Goal: Task Accomplishment & Management: Use online tool/utility

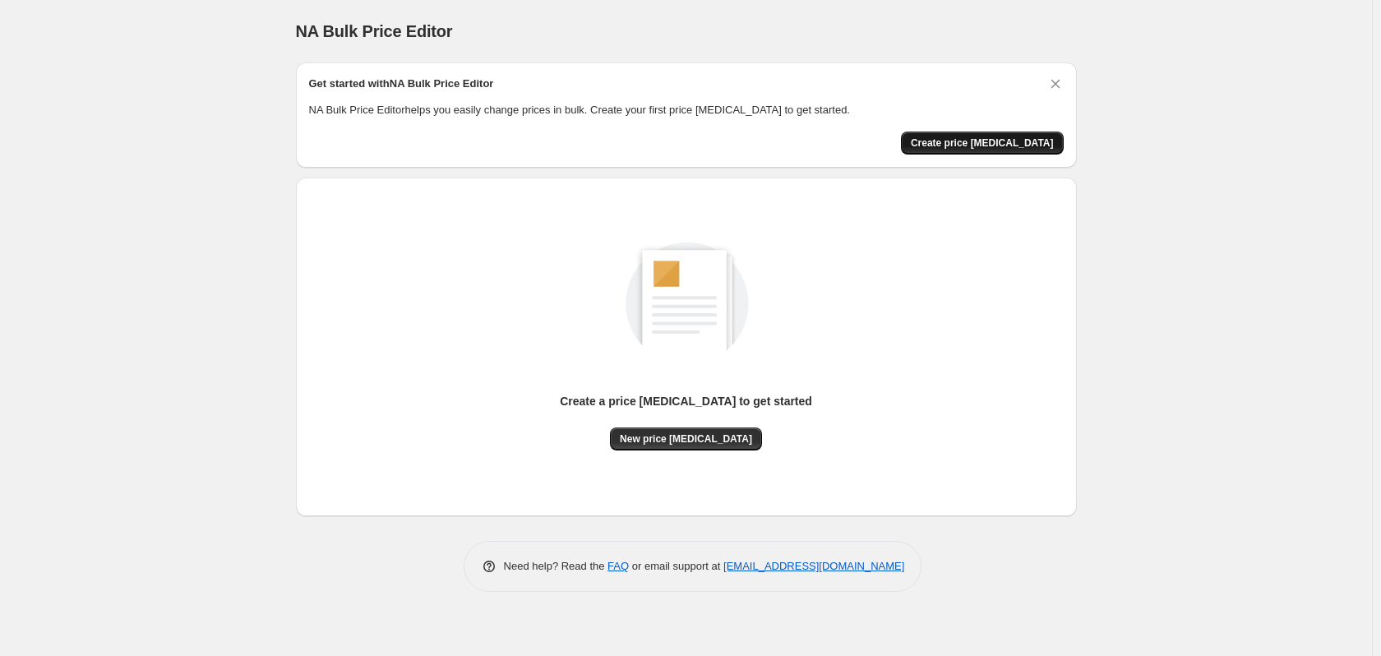
click at [1013, 147] on span "Create price [MEDICAL_DATA]" at bounding box center [982, 142] width 143 height 13
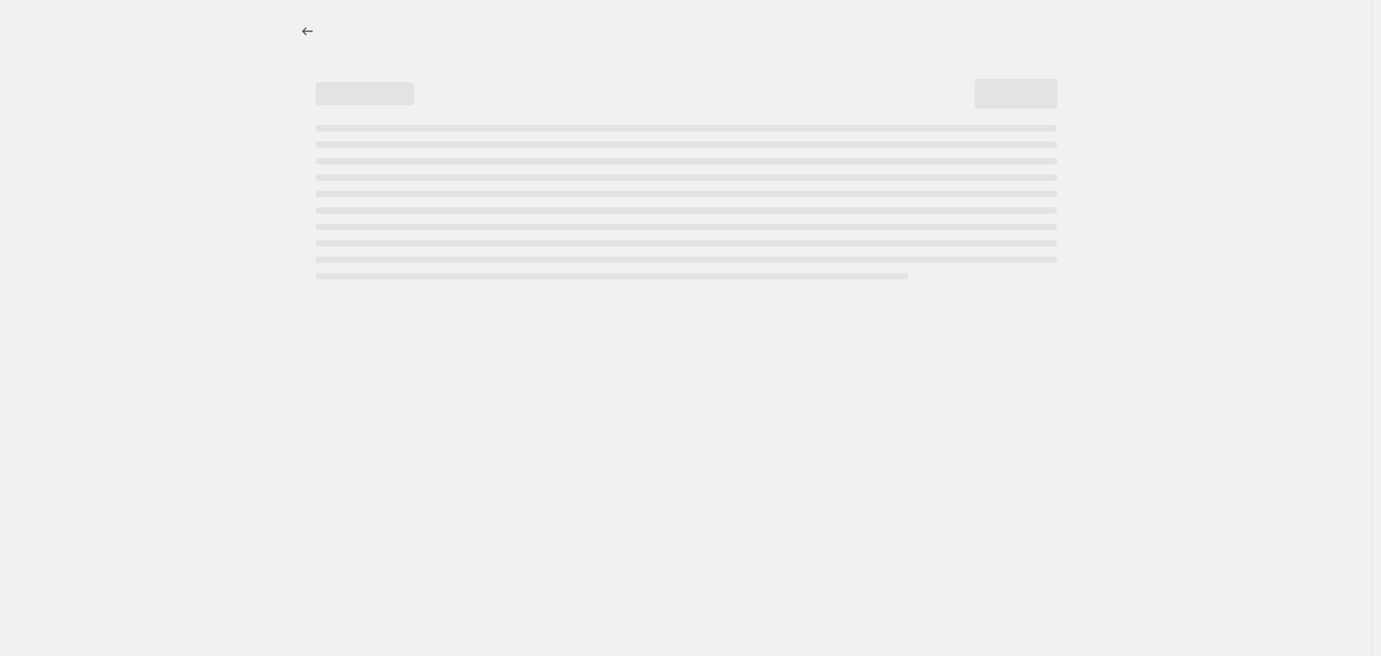
select select "percentage"
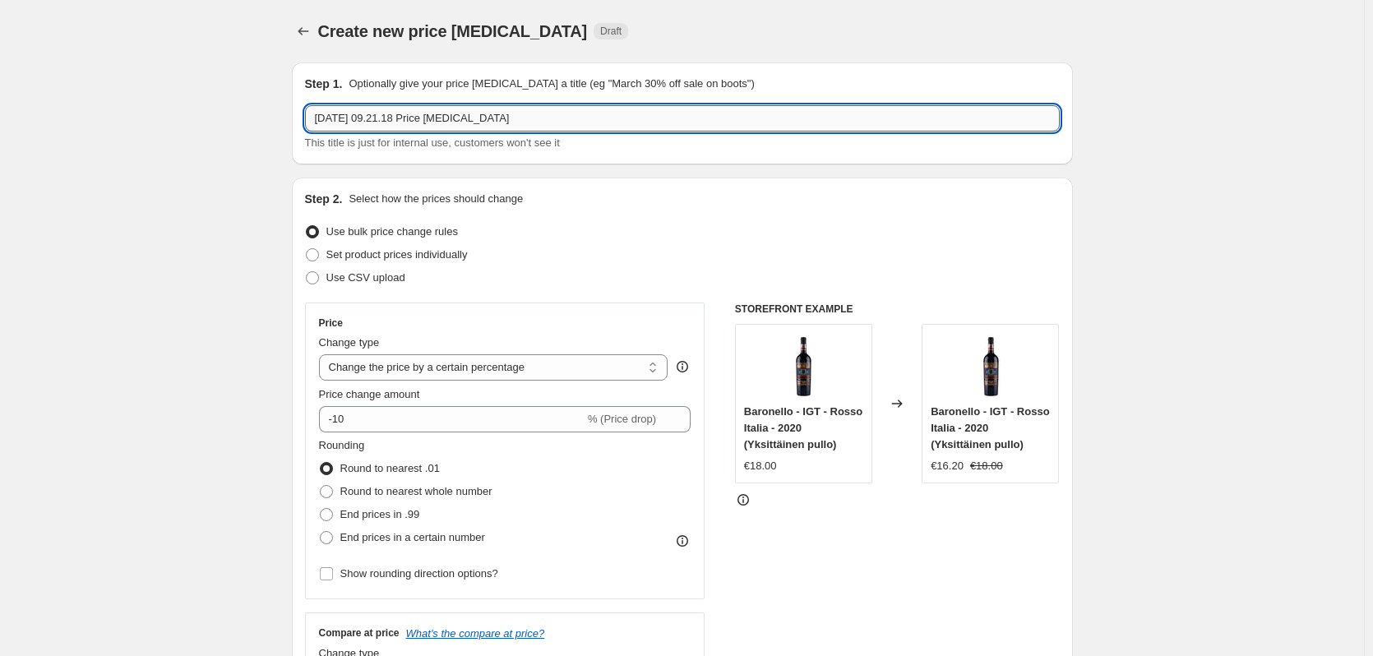
click at [616, 122] on input "[DATE] 09.21.18 Price [MEDICAL_DATA]" at bounding box center [682, 118] width 755 height 26
paste input "Muuttoale – edulliset viinit vain 5 € 🍷"
type input "Muuttoale – edulliset viinit vain 5 € 🍷"
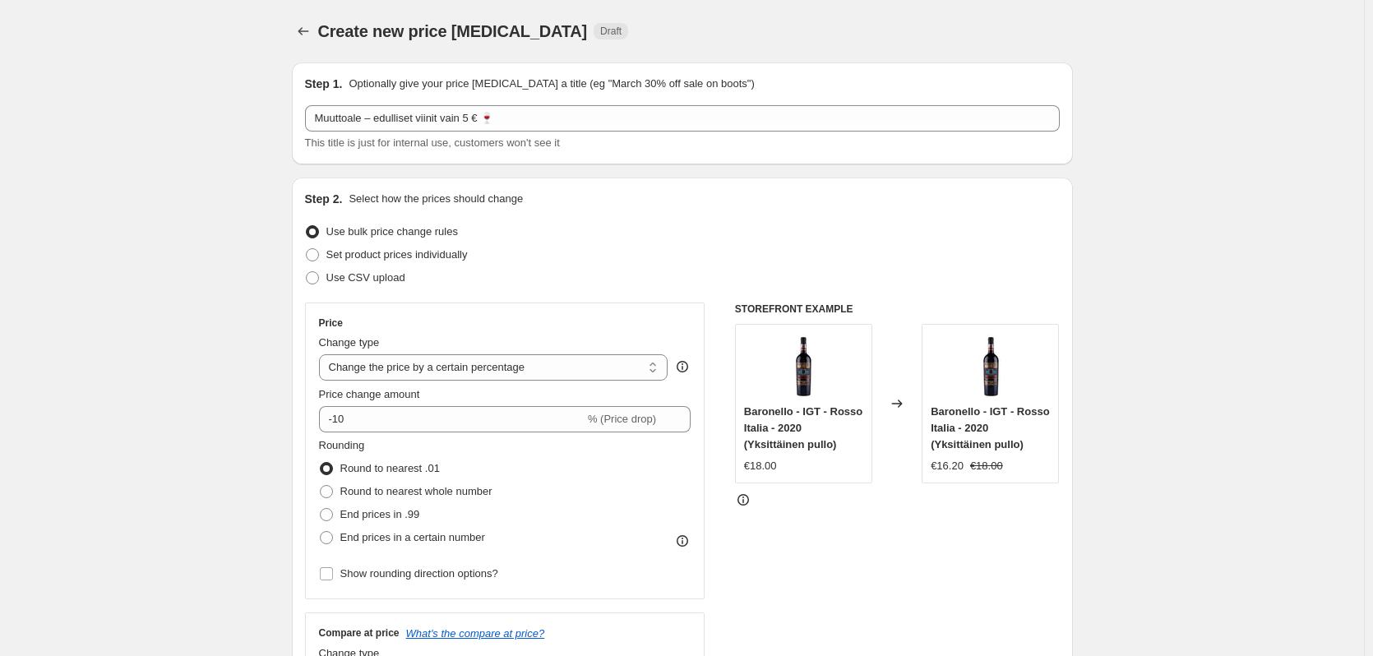
click at [595, 251] on div "Set product prices individually" at bounding box center [682, 254] width 755 height 23
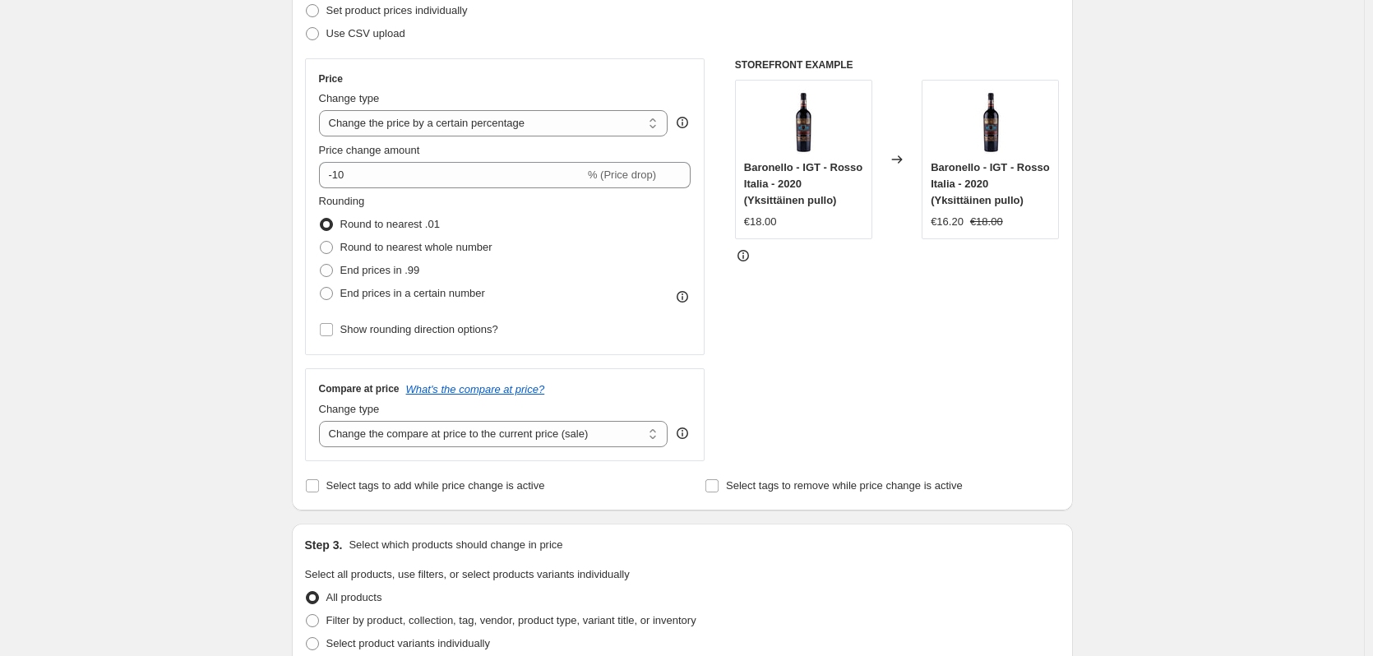
scroll to position [247, 0]
click at [630, 118] on select "Change the price to a certain amount Change the price by a certain amount Chang…" at bounding box center [493, 121] width 349 height 26
select select "to"
click at [322, 108] on select "Change the price to a certain amount Change the price by a certain amount Chang…" at bounding box center [493, 121] width 349 height 26
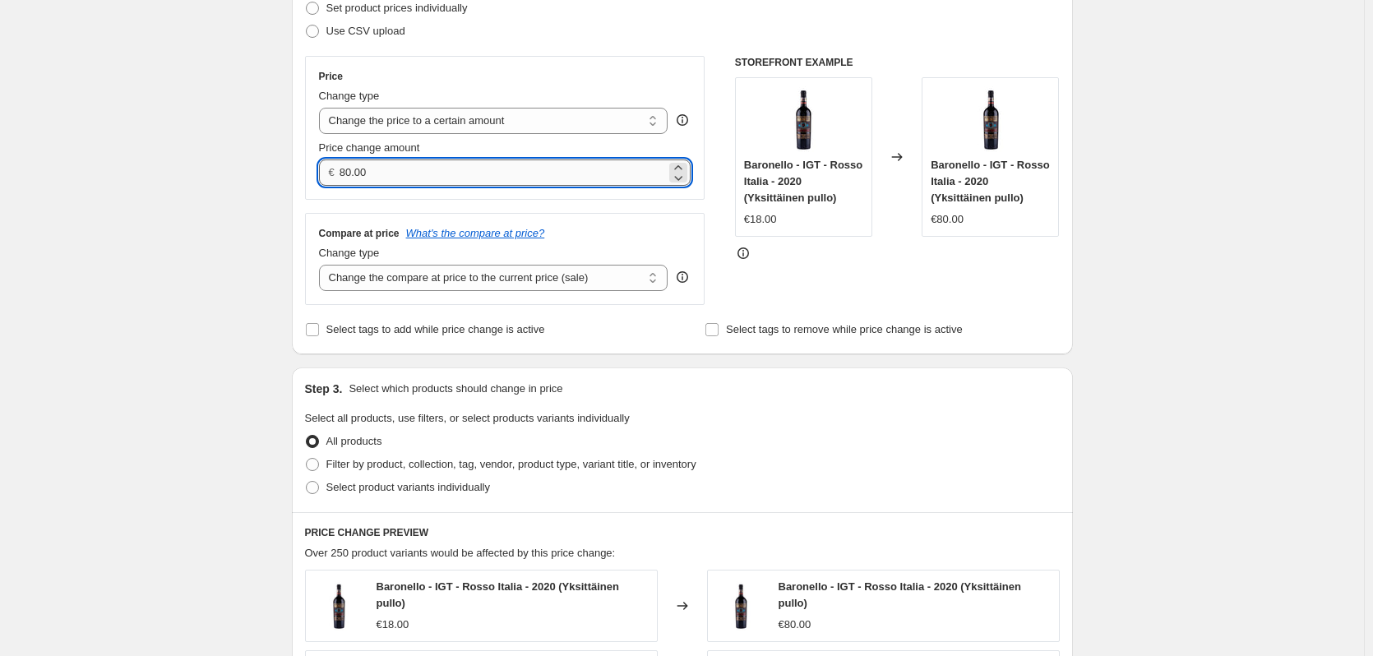
click at [576, 164] on input "80.00" at bounding box center [502, 172] width 326 height 26
type input "5.00"
click at [165, 269] on div "Create new price [MEDICAL_DATA]. This page is ready Create new price [MEDICAL_D…" at bounding box center [682, 508] width 1364 height 1511
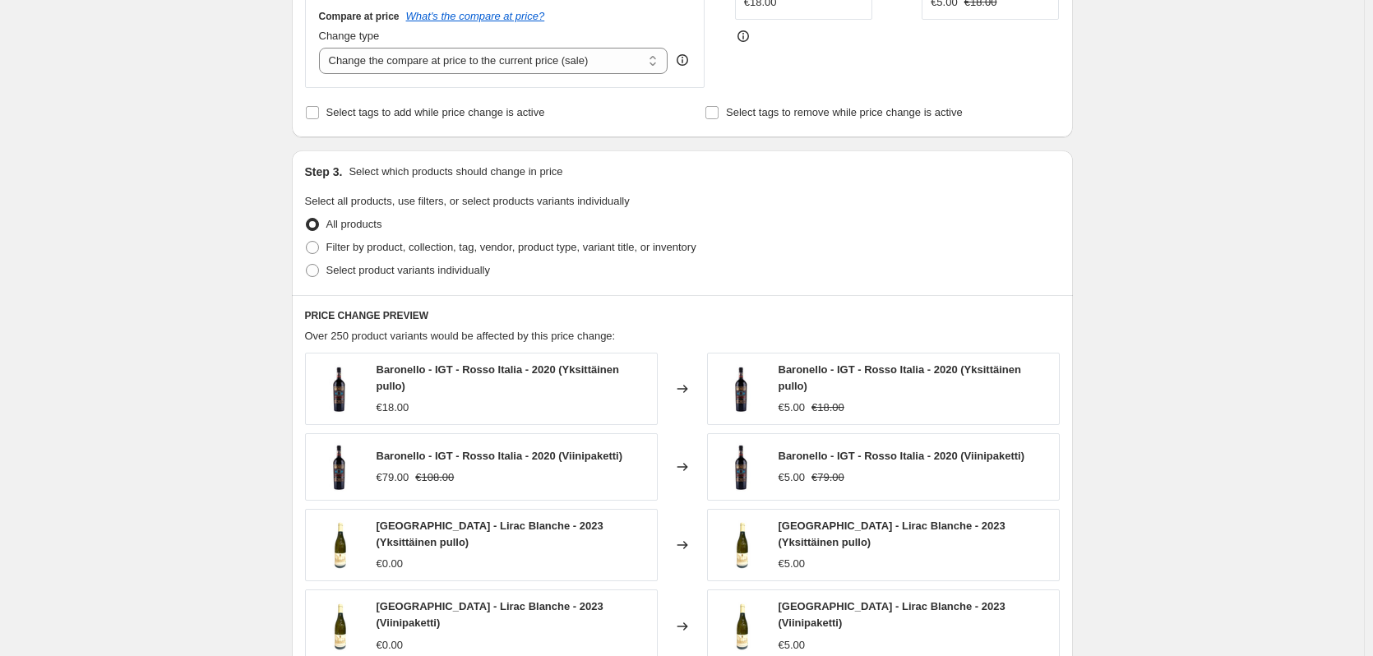
scroll to position [658, 0]
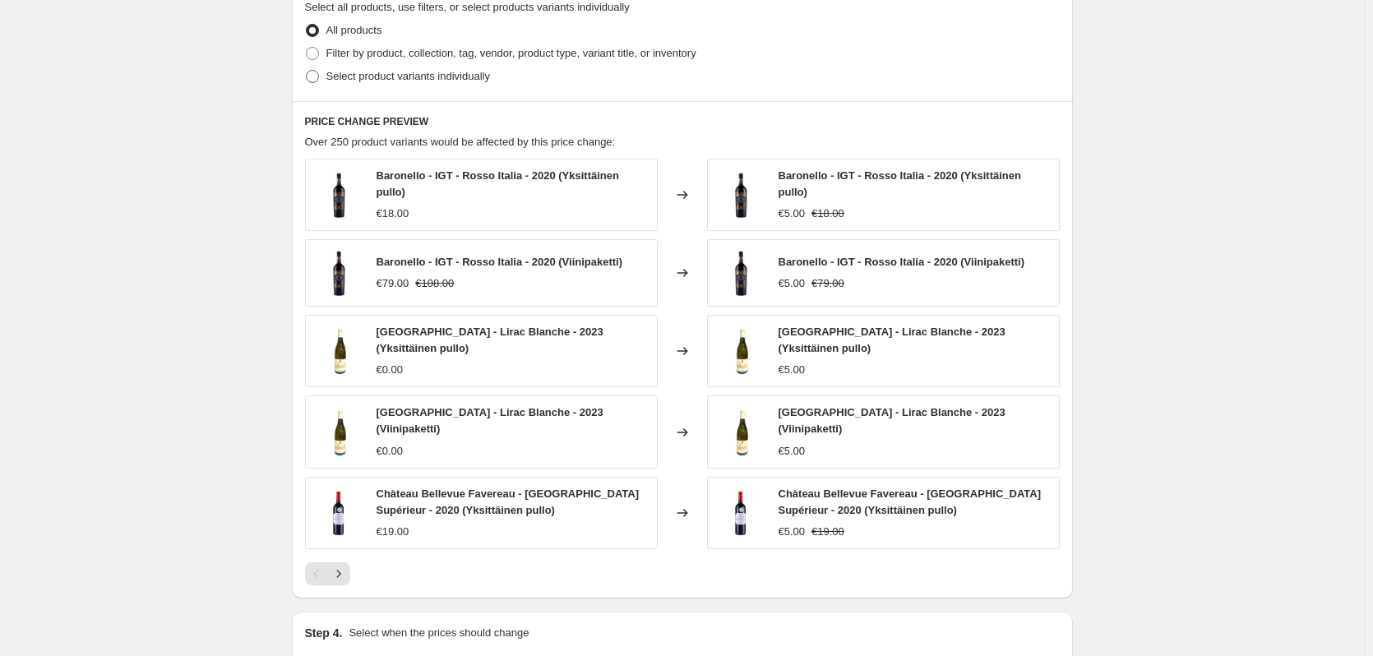
click at [328, 74] on label "Select product variants individually" at bounding box center [397, 76] width 185 height 23
click at [307, 71] on input "Select product variants individually" at bounding box center [306, 70] width 1 height 1
radio input "true"
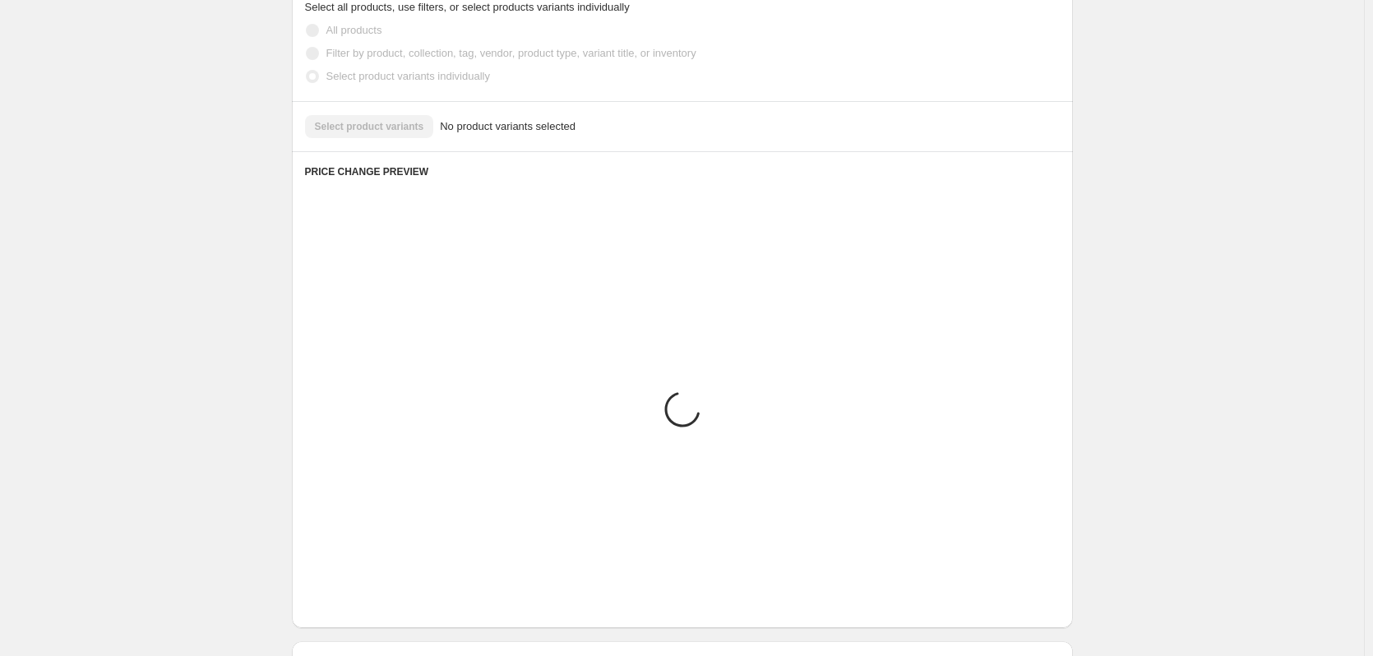
scroll to position [471, 0]
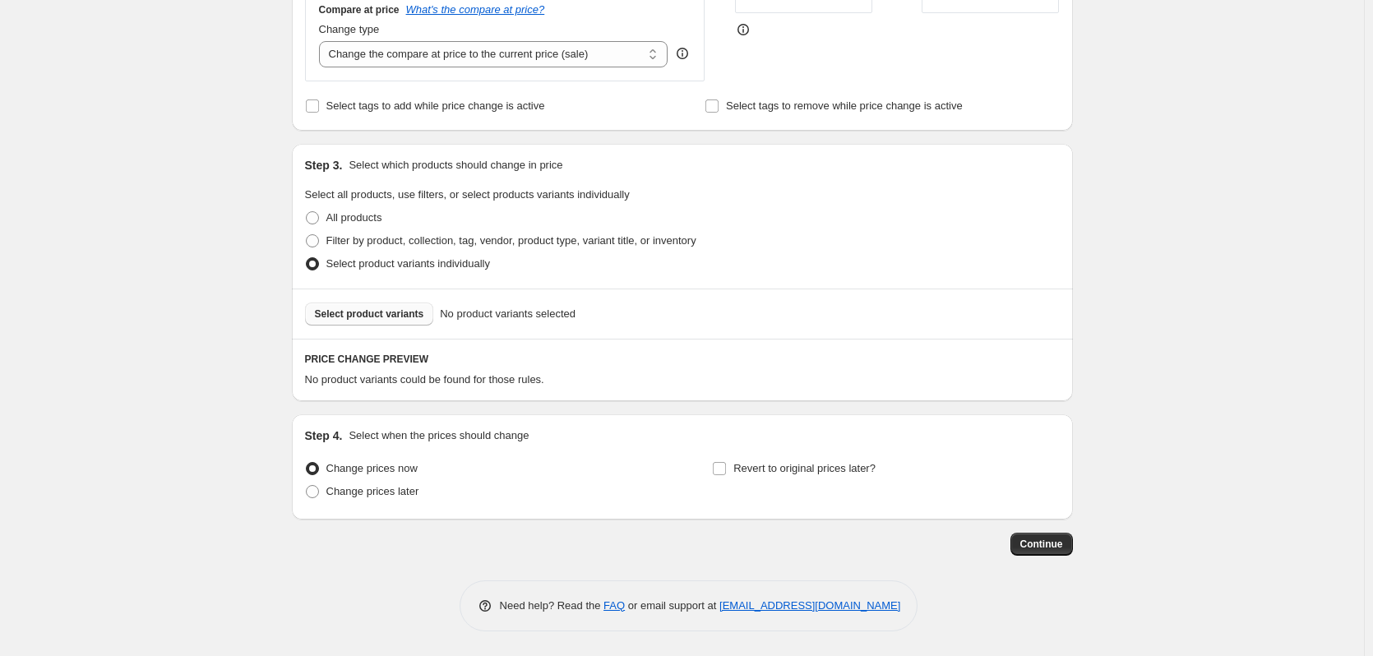
click at [422, 317] on button "Select product variants" at bounding box center [369, 313] width 129 height 23
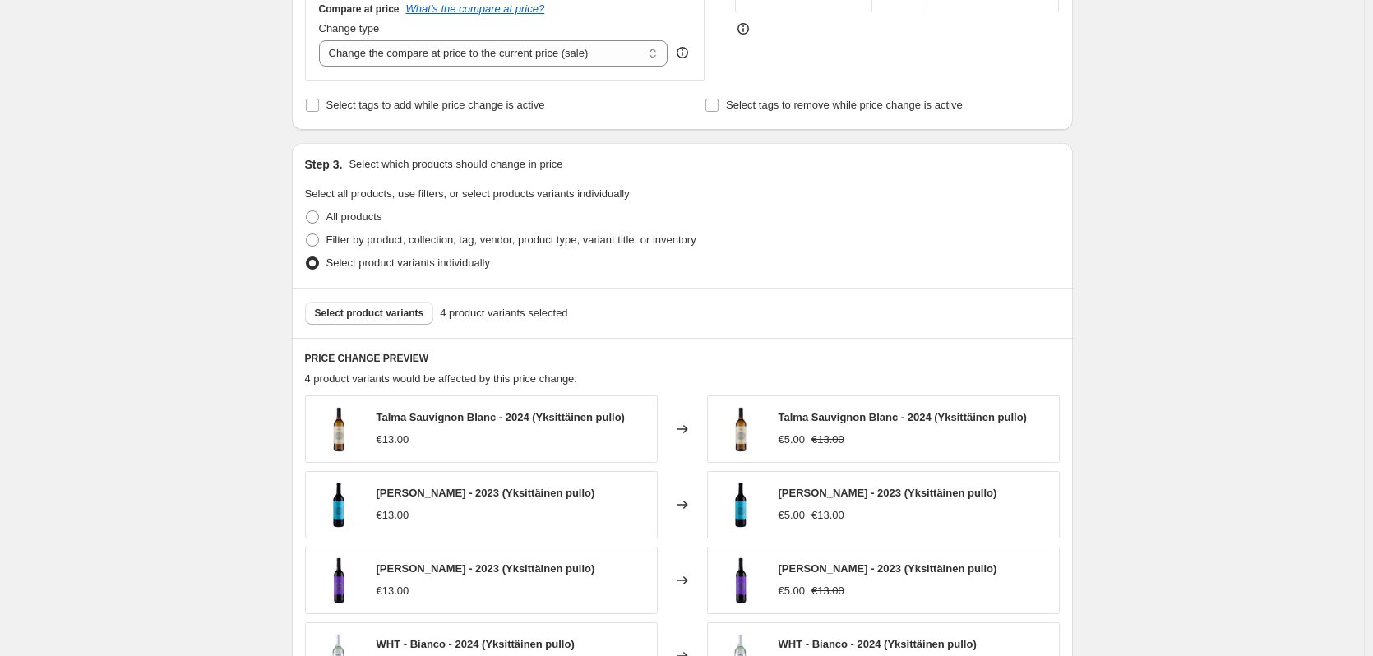
click at [371, 301] on div "Select product variants 4 product variants selected" at bounding box center [682, 313] width 781 height 50
click at [381, 308] on span "Select product variants" at bounding box center [369, 313] width 109 height 13
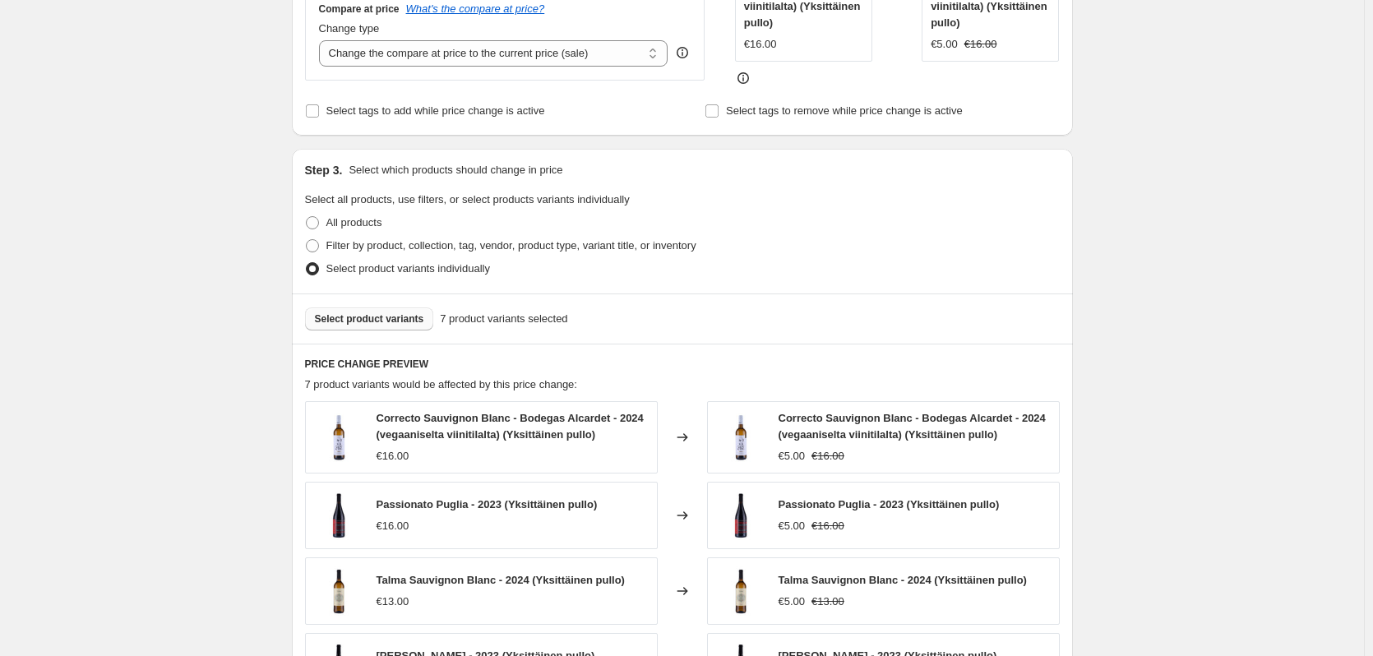
click at [395, 327] on button "Select product variants" at bounding box center [369, 318] width 129 height 23
click at [398, 338] on div "Select product variants 9 product variants selected" at bounding box center [682, 318] width 781 height 50
click at [395, 316] on span "Select product variants" at bounding box center [369, 318] width 109 height 13
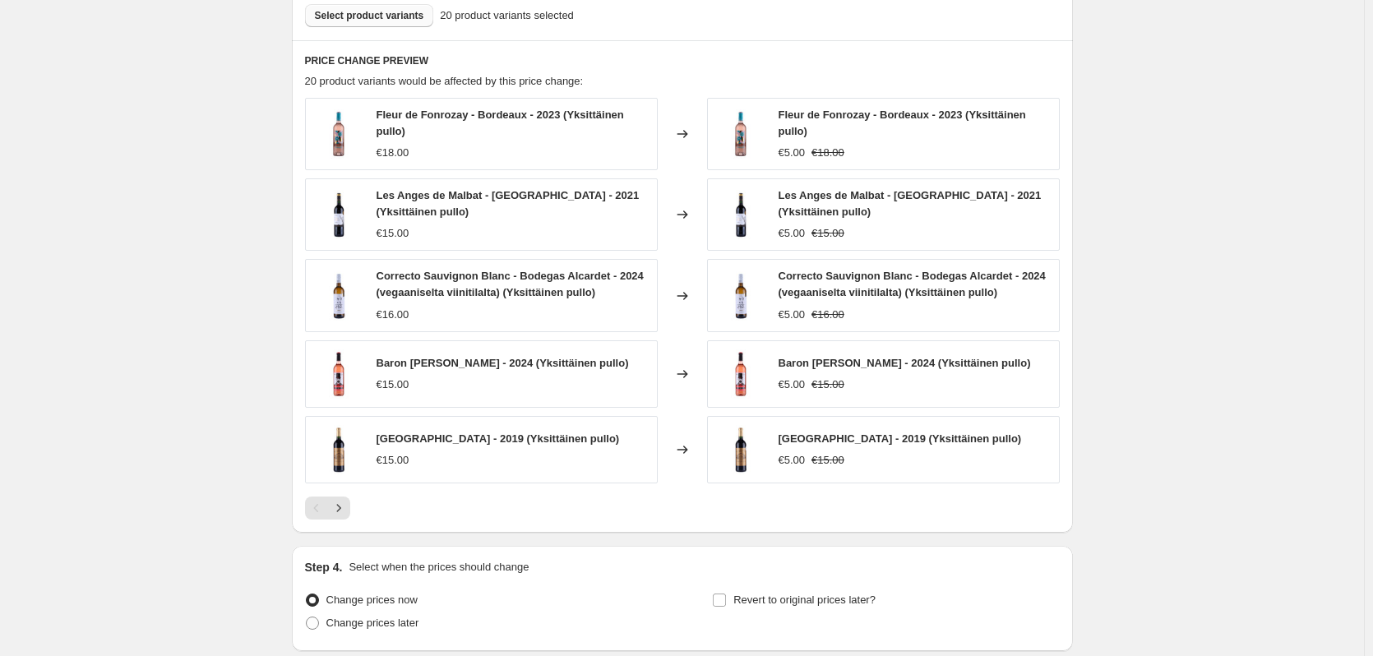
scroll to position [800, 0]
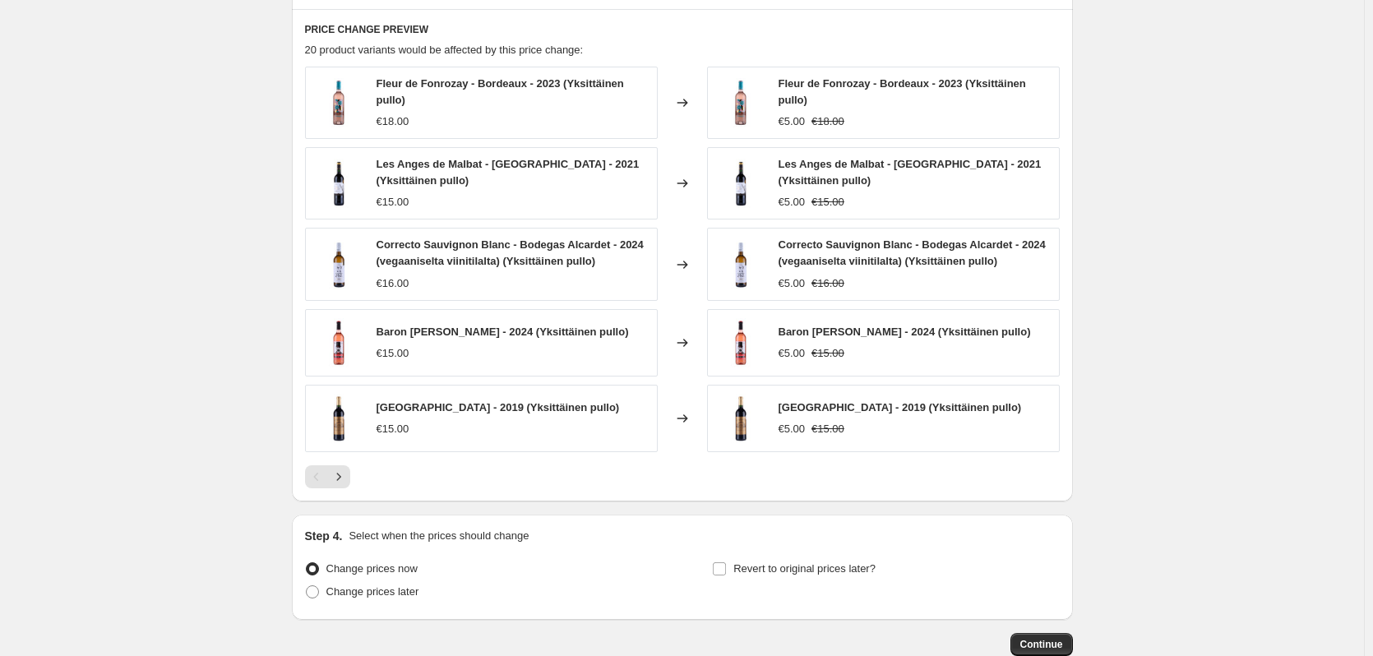
click at [355, 483] on div at bounding box center [682, 476] width 755 height 23
click at [347, 479] on icon "Next" at bounding box center [338, 476] width 16 height 16
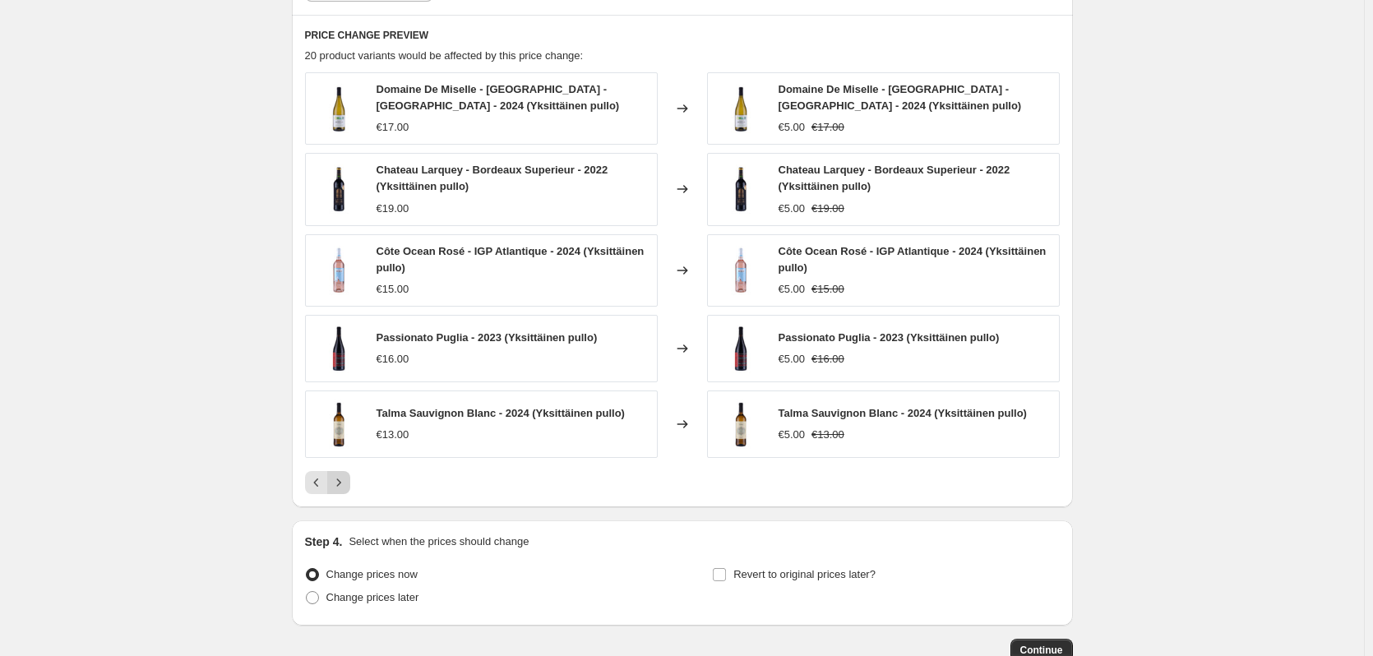
click at [346, 479] on icon "Next" at bounding box center [338, 482] width 16 height 16
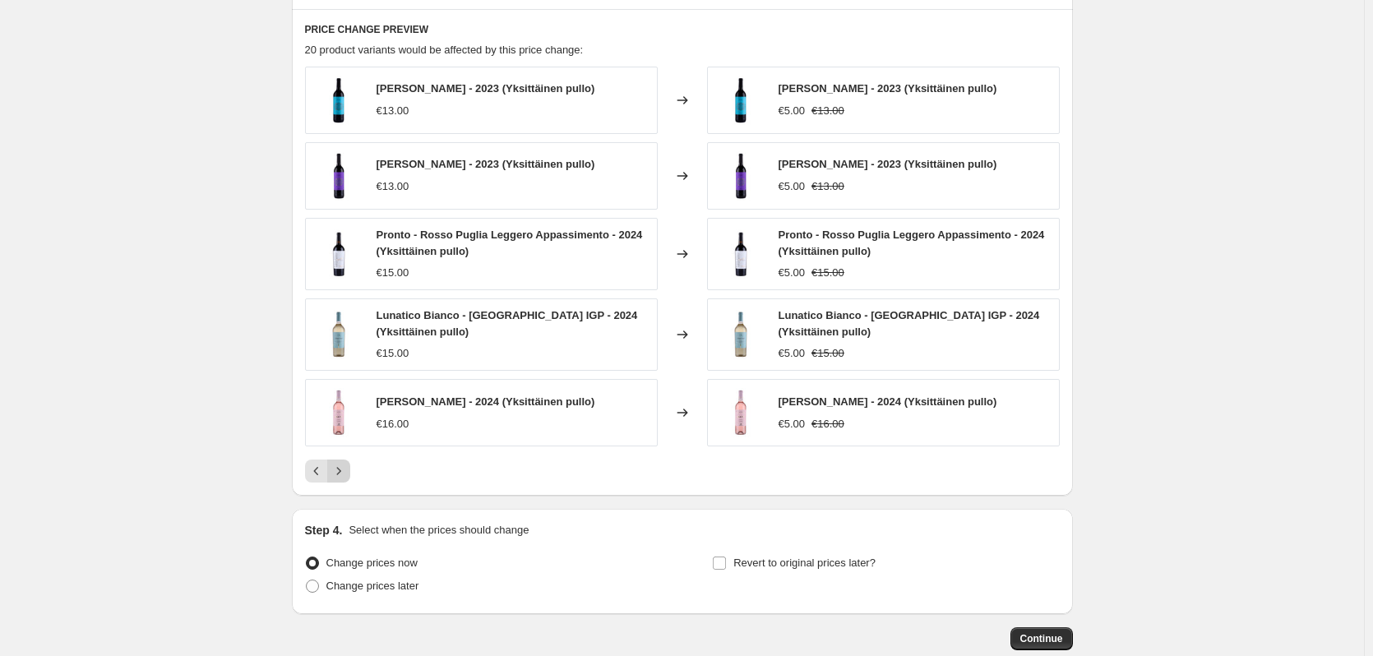
click at [346, 476] on icon "Next" at bounding box center [338, 471] width 16 height 16
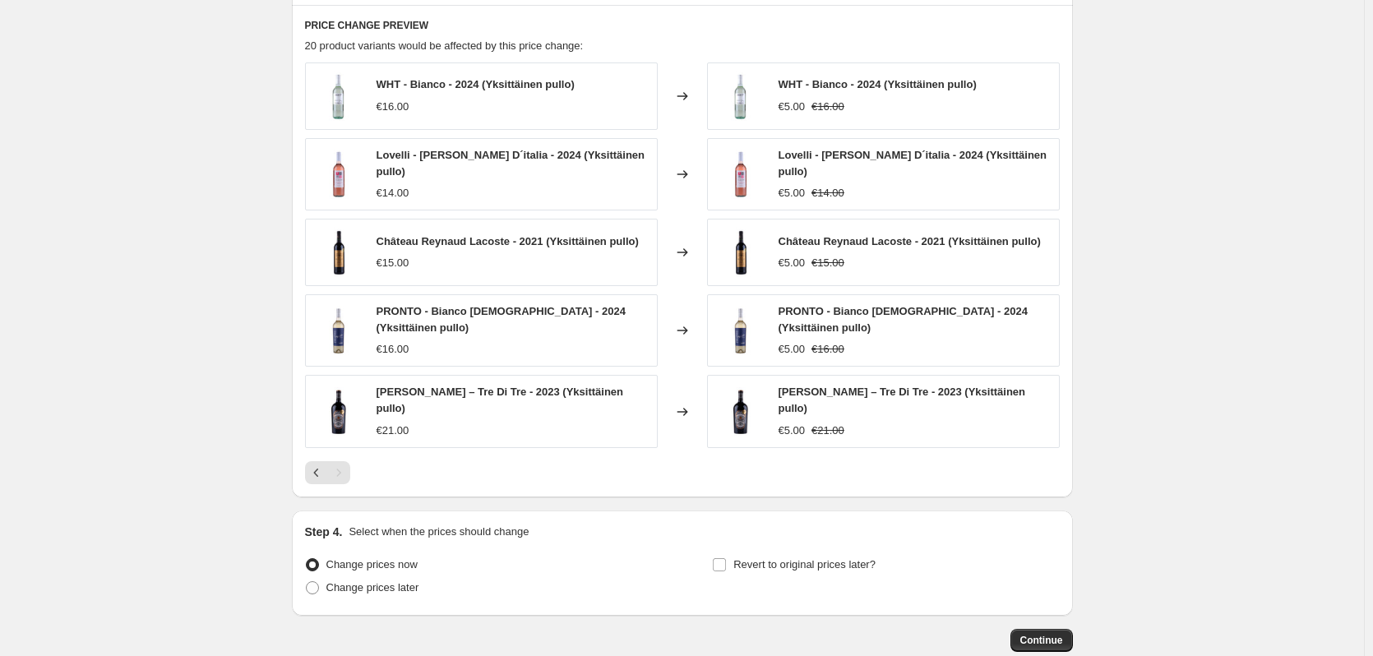
scroll to position [882, 0]
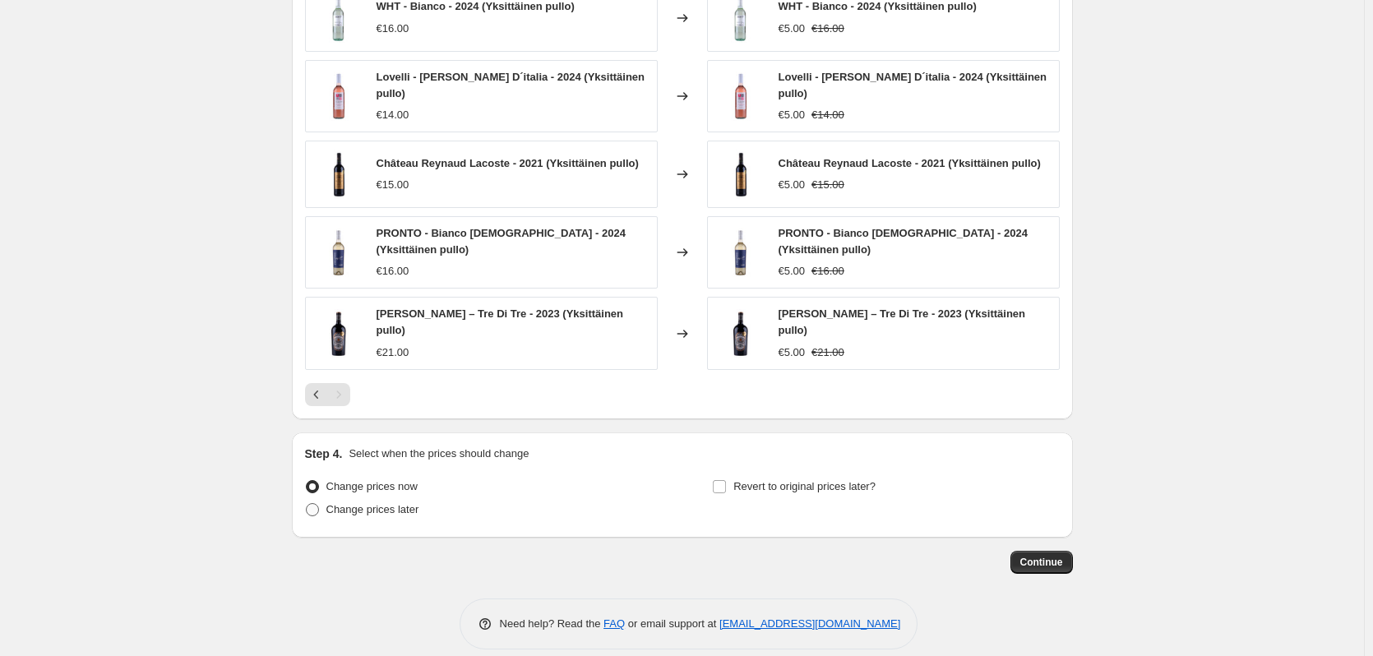
click at [323, 516] on label "Change prices later" at bounding box center [362, 509] width 114 height 23
click at [307, 504] on input "Change prices later" at bounding box center [306, 503] width 1 height 1
radio input "true"
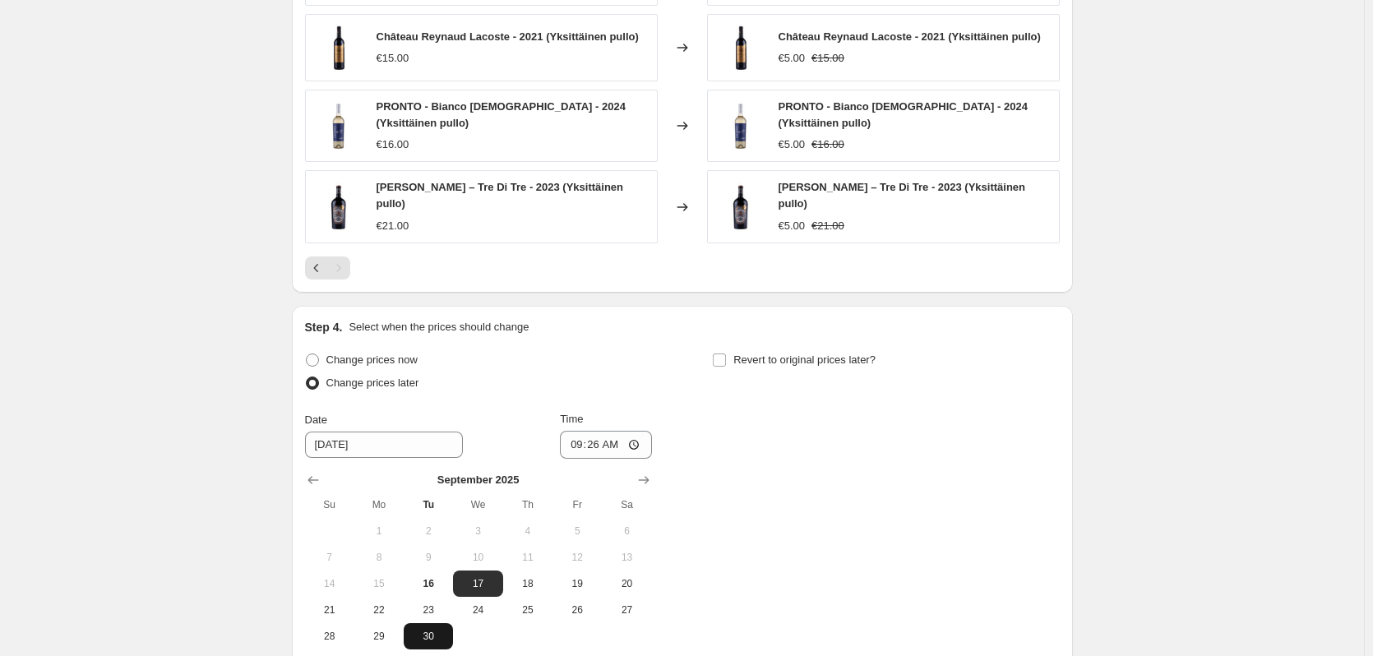
scroll to position [1176, 0]
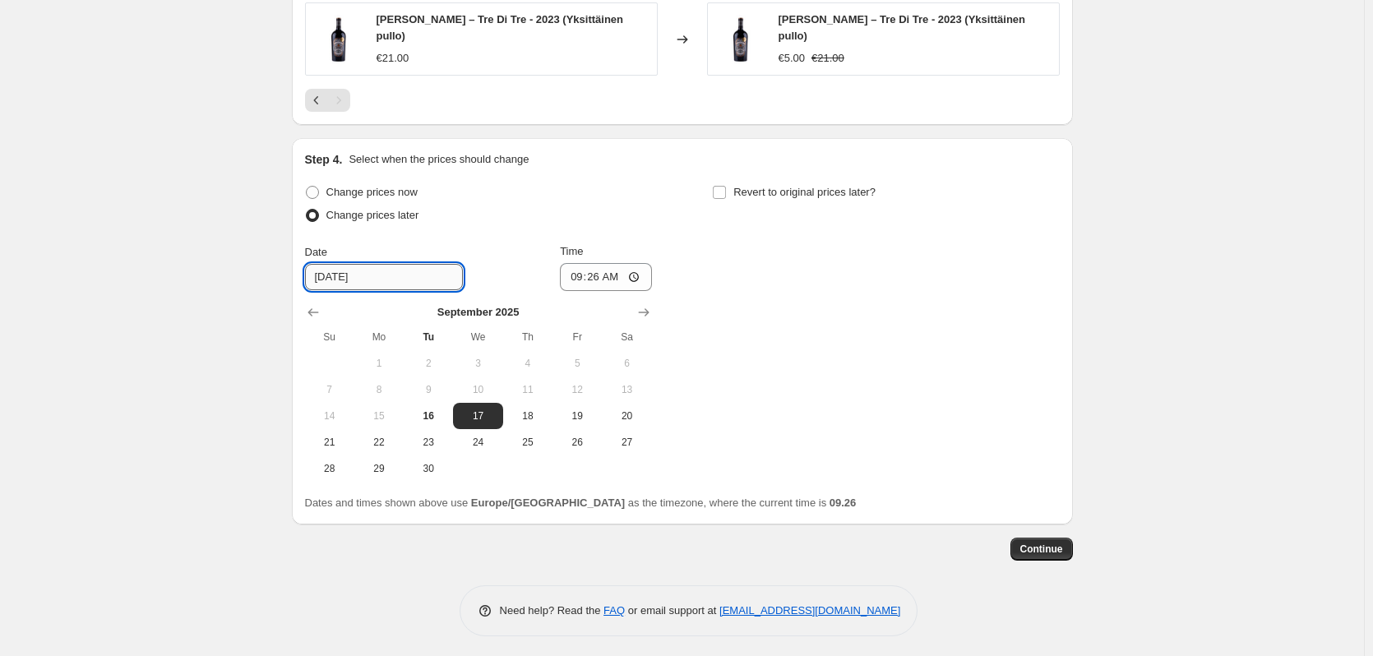
click at [365, 275] on input "[DATE]" at bounding box center [384, 277] width 158 height 26
type input "[DATE]"
click at [988, 369] on div "Change prices now Change prices later Date [DATE] Time 09:[DATE] Mo Tu We Th Fr…" at bounding box center [682, 331] width 755 height 301
click at [1049, 538] on button "Continue" at bounding box center [1041, 549] width 62 height 23
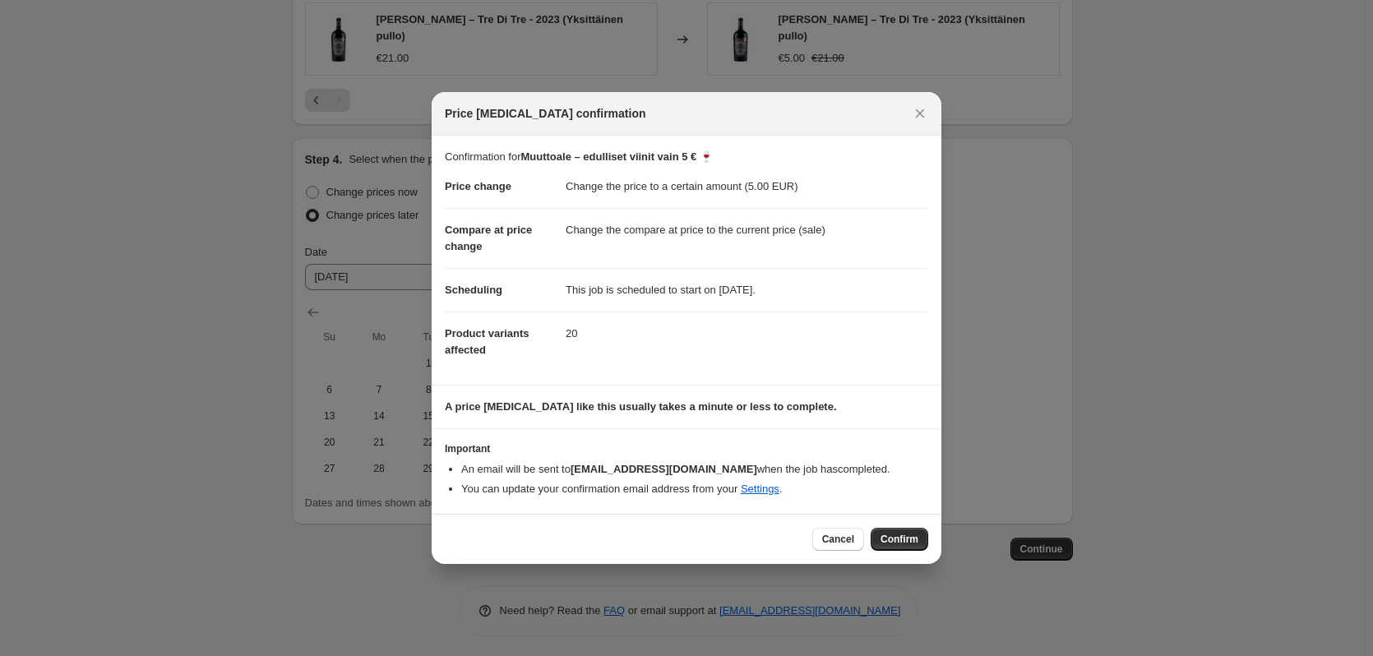
click at [764, 496] on li "You can update your confirmation email address from your Settings ." at bounding box center [694, 489] width 467 height 16
click at [762, 490] on link "Settings" at bounding box center [760, 488] width 39 height 12
click at [838, 544] on span "Cancel" at bounding box center [838, 539] width 32 height 13
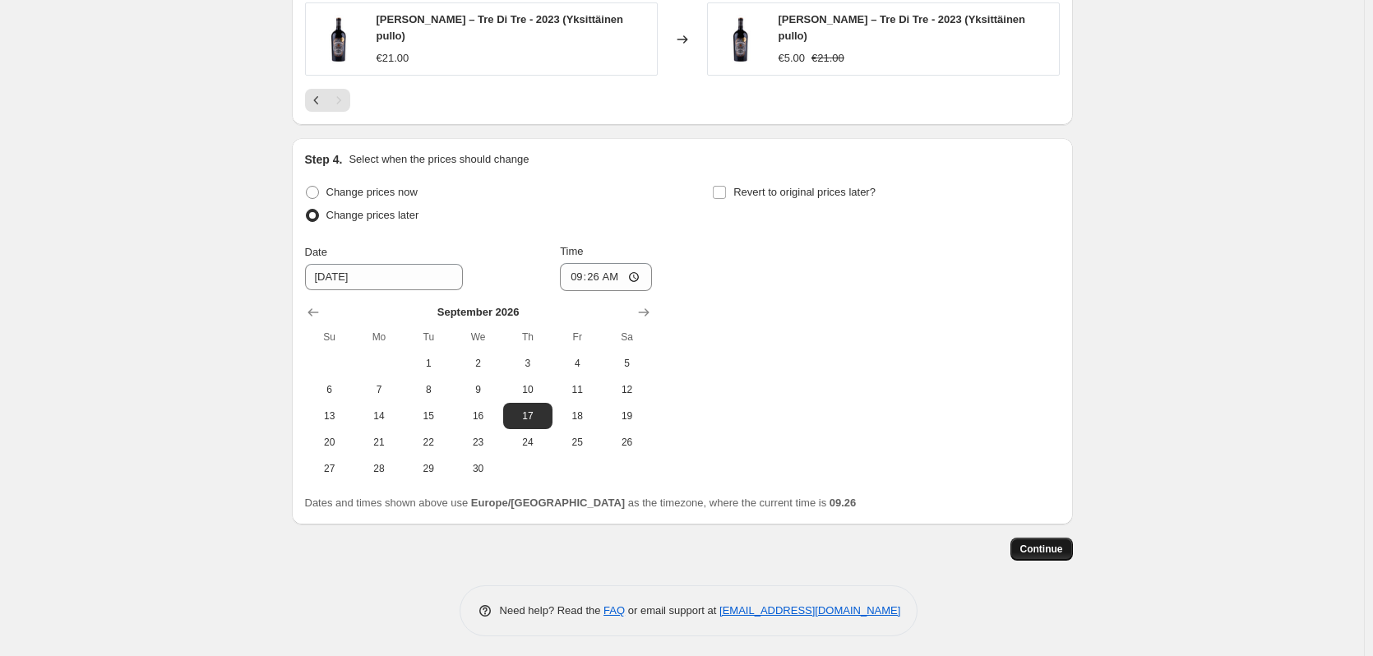
click at [1049, 547] on span "Continue" at bounding box center [1041, 548] width 43 height 13
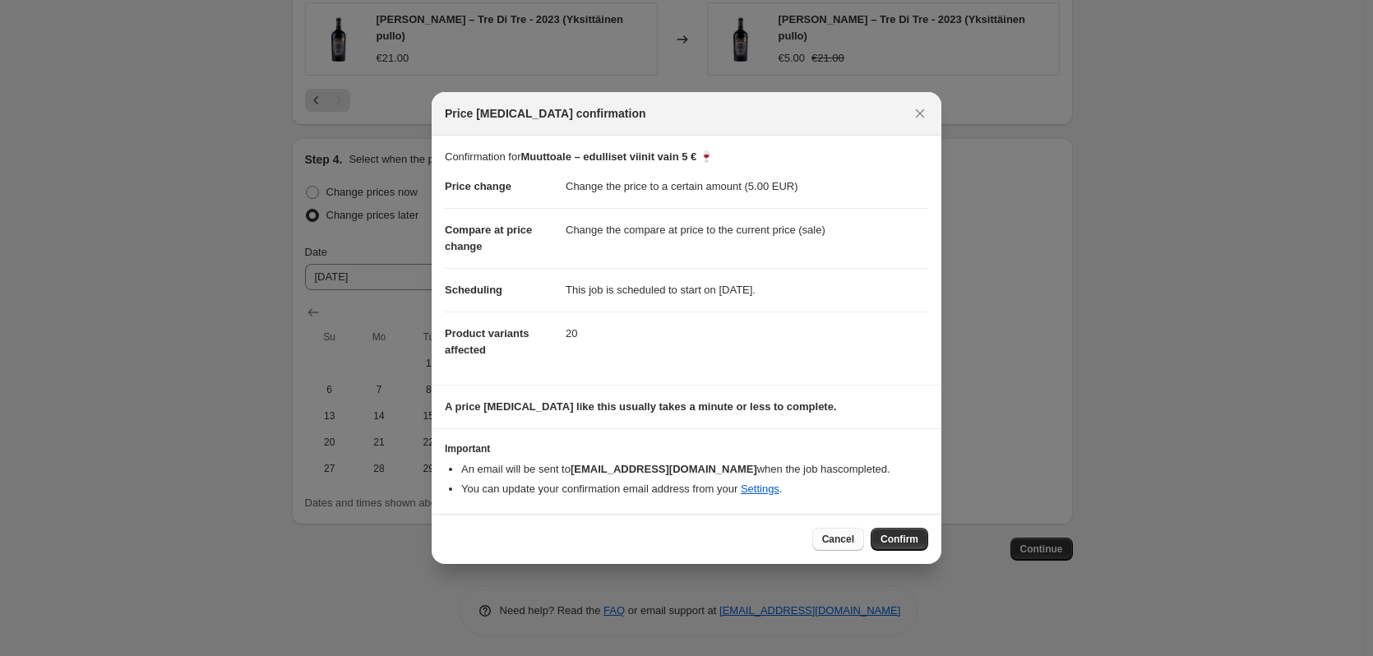
drag, startPoint x: 847, startPoint y: 547, endPoint x: 990, endPoint y: 553, distance: 143.1
click at [847, 547] on button "Cancel" at bounding box center [838, 539] width 52 height 23
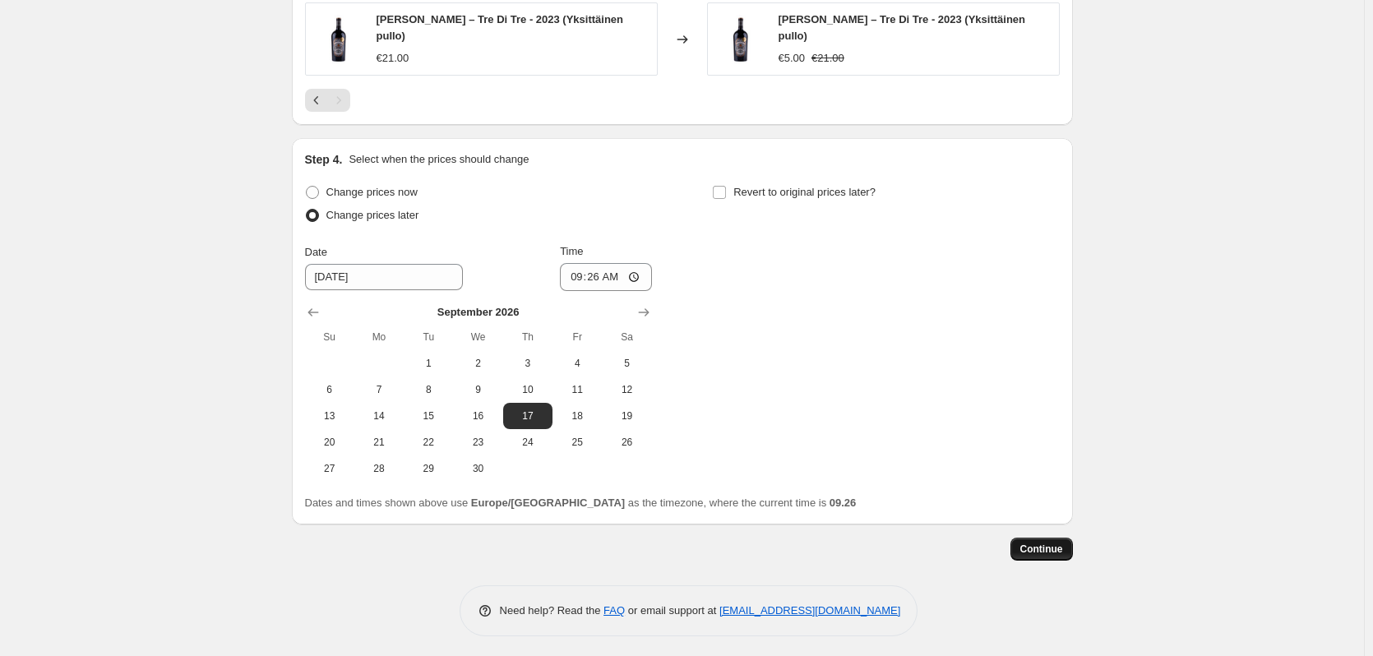
click at [1061, 549] on span "Continue" at bounding box center [1041, 548] width 43 height 13
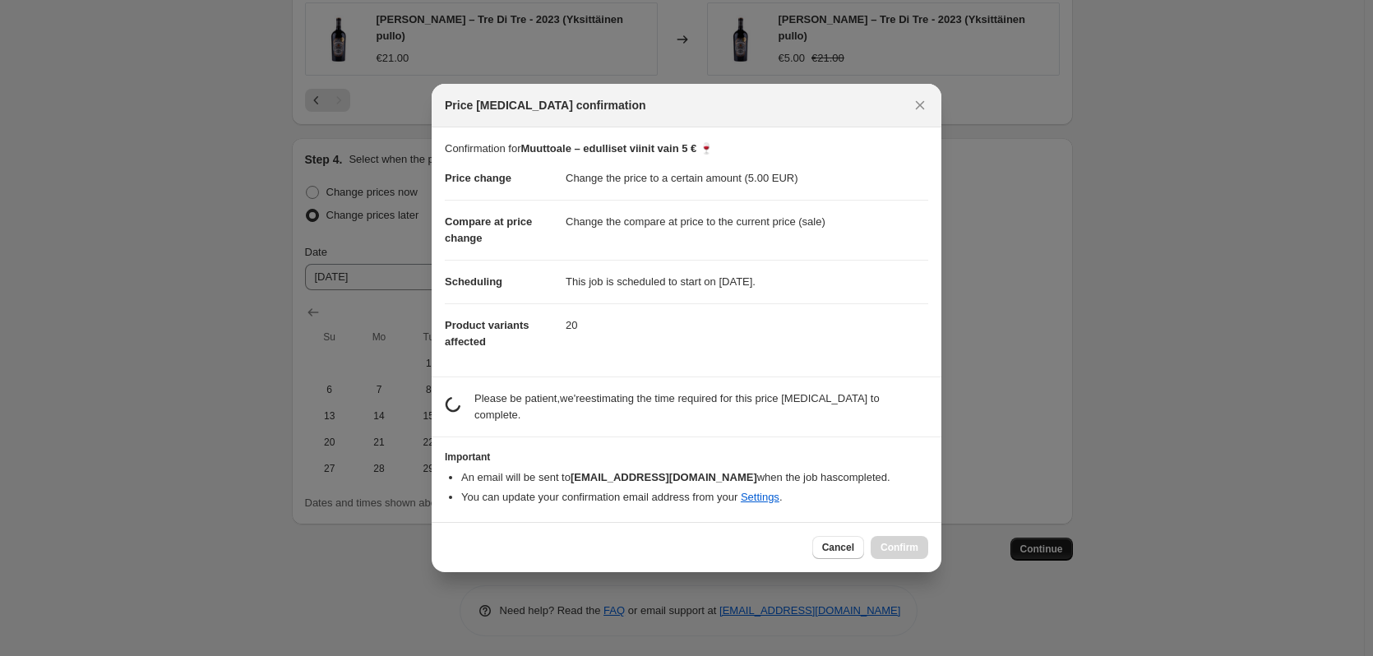
scroll to position [0, 0]
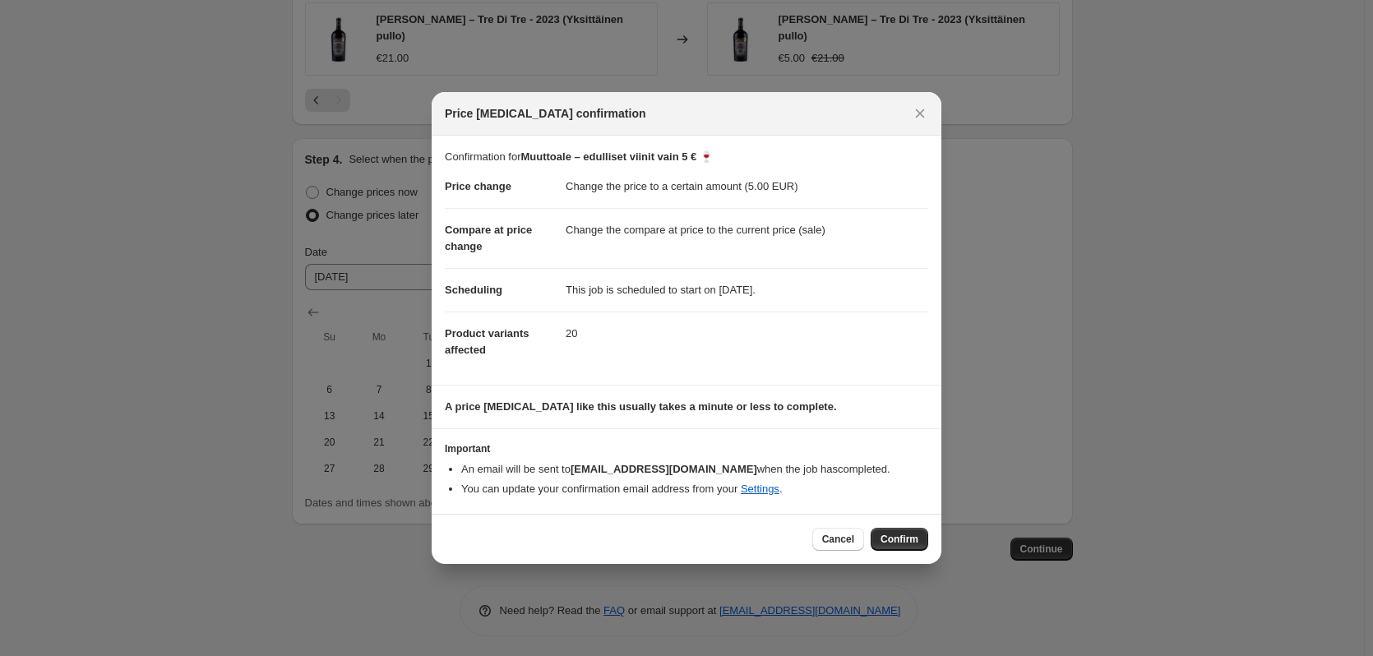
click at [834, 539] on span "Cancel" at bounding box center [838, 539] width 32 height 13
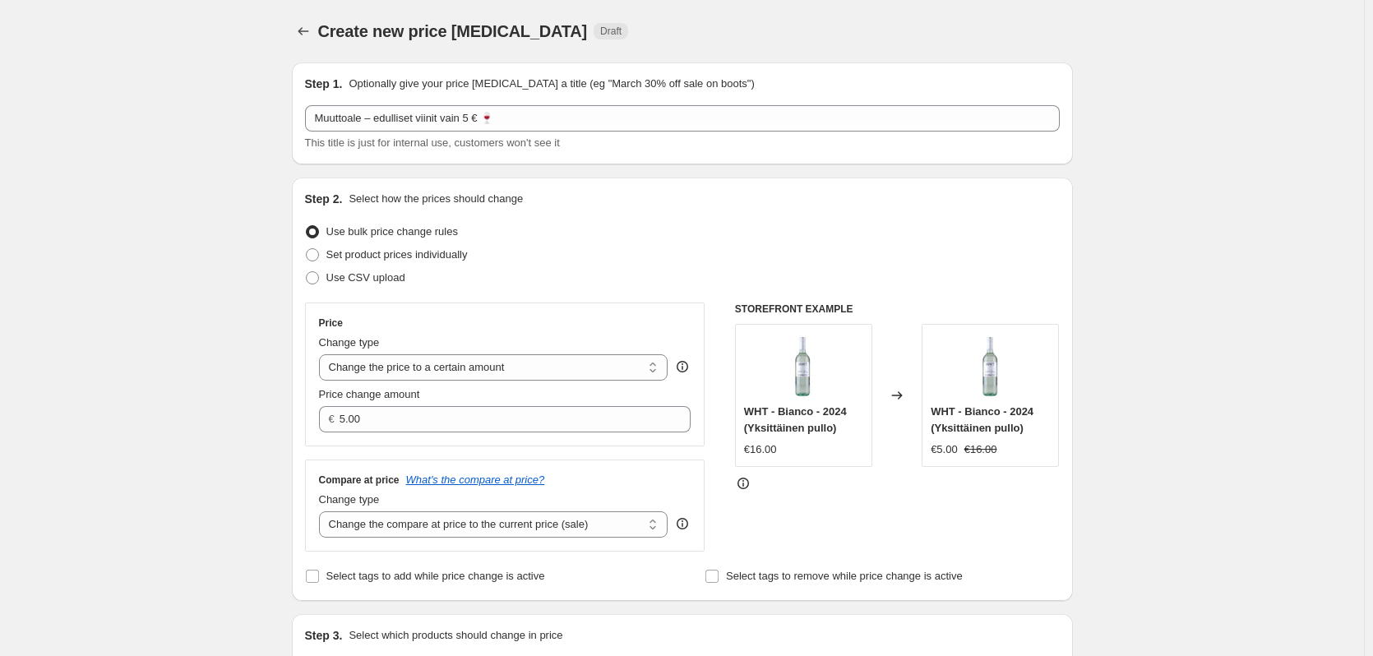
scroll to position [1176, 0]
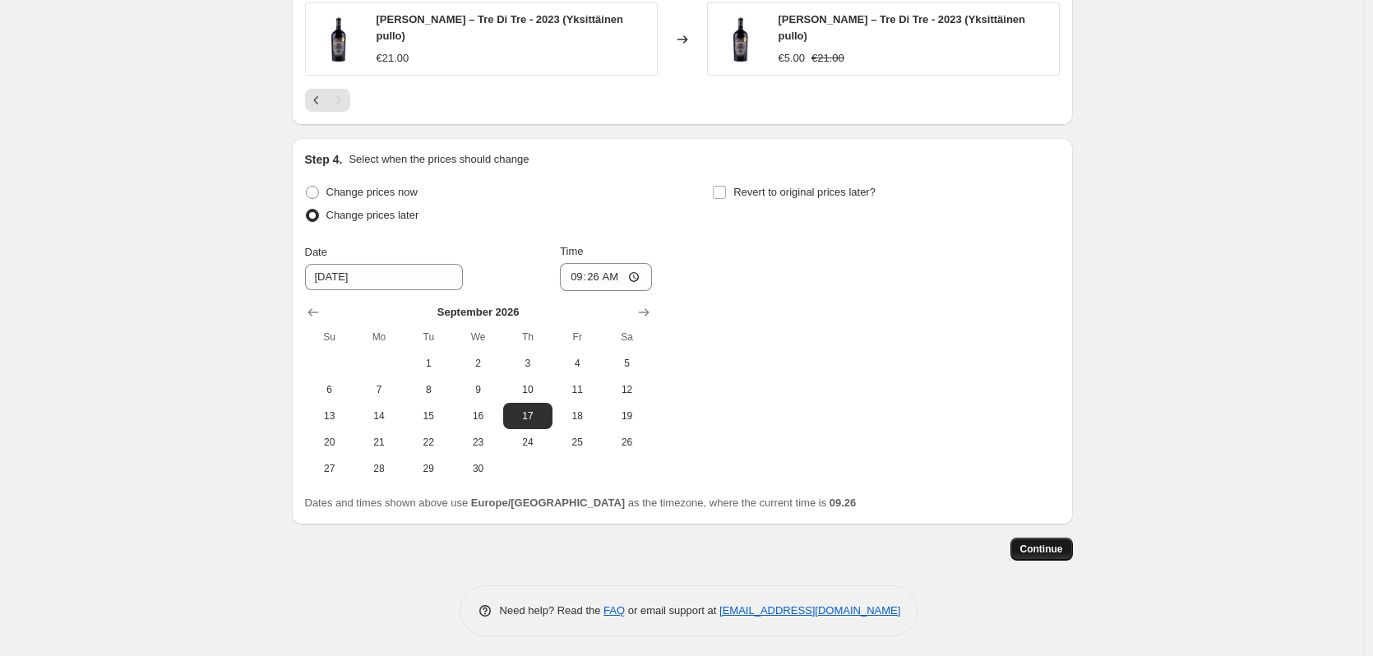
click at [1040, 538] on button "Continue" at bounding box center [1041, 549] width 62 height 23
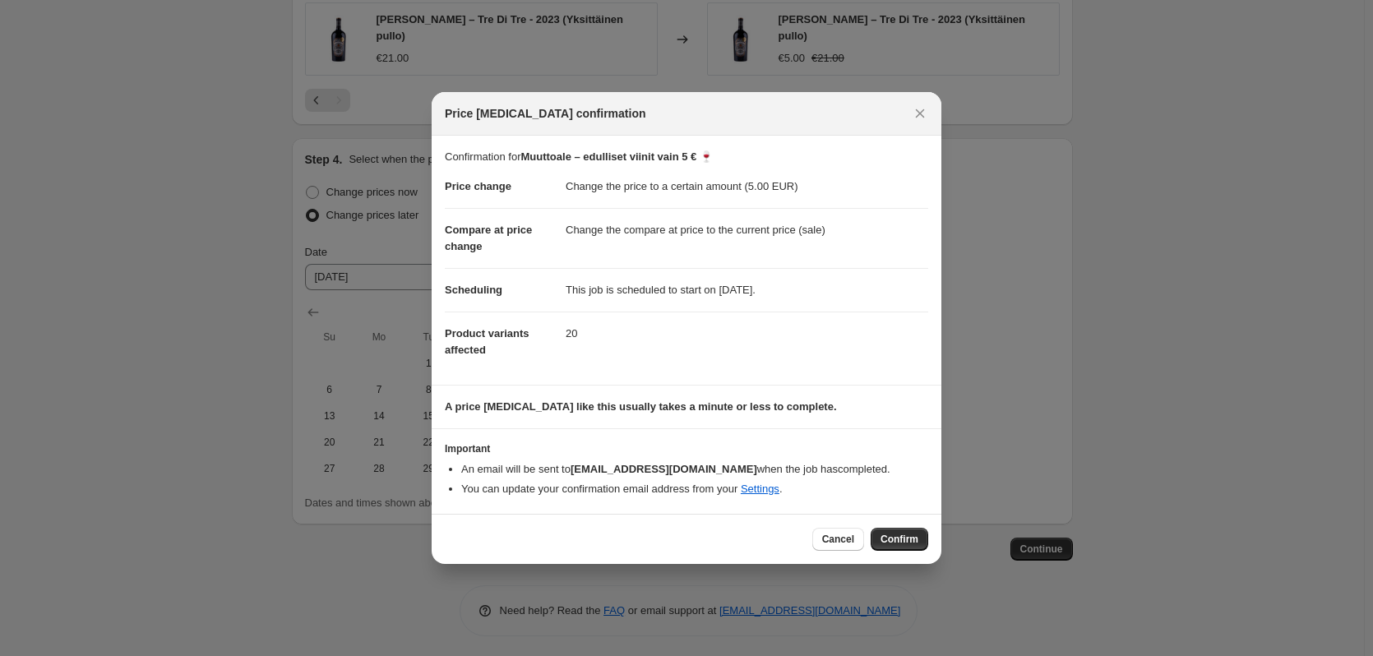
click at [898, 542] on span "Confirm" at bounding box center [899, 539] width 38 height 13
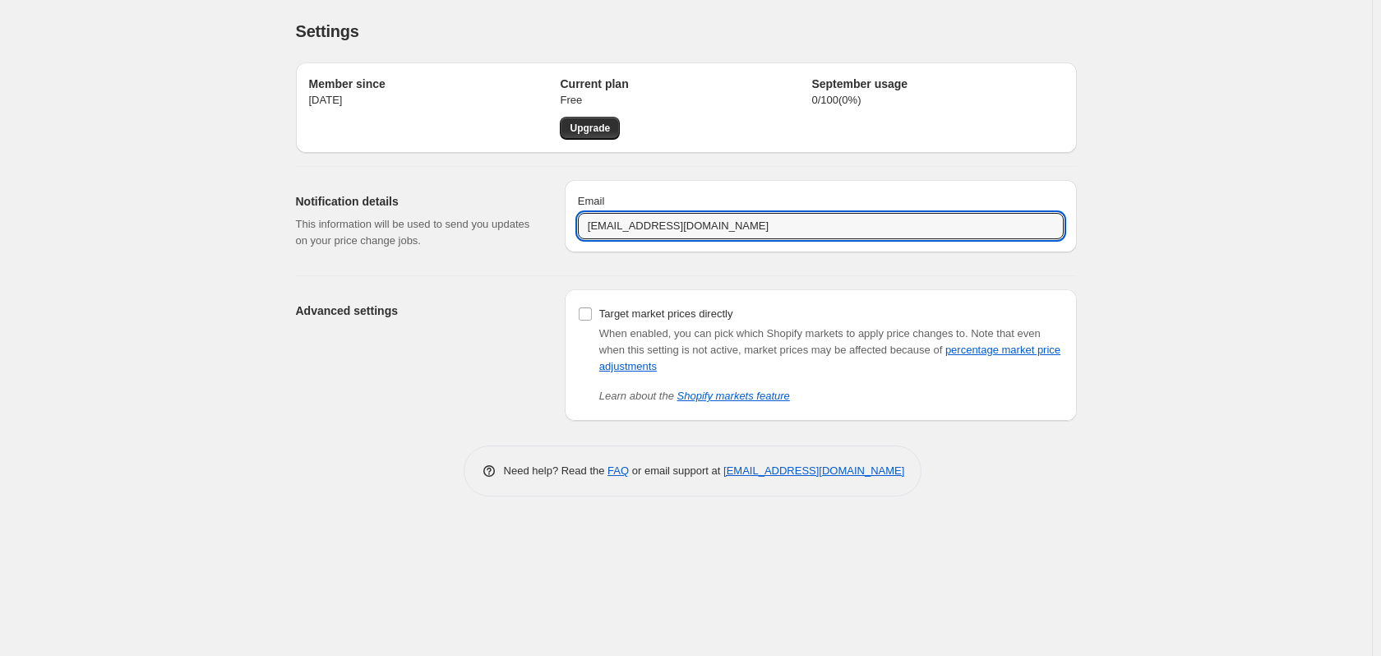
drag, startPoint x: 709, startPoint y: 228, endPoint x: 492, endPoint y: 211, distance: 217.6
click at [492, 211] on div "Notification details This information will be used to send you updates on your …" at bounding box center [680, 214] width 794 height 95
type input "[PERSON_NAME][EMAIL_ADDRESS][DOMAIN_NAME]"
